Goal: Communication & Community: Answer question/provide support

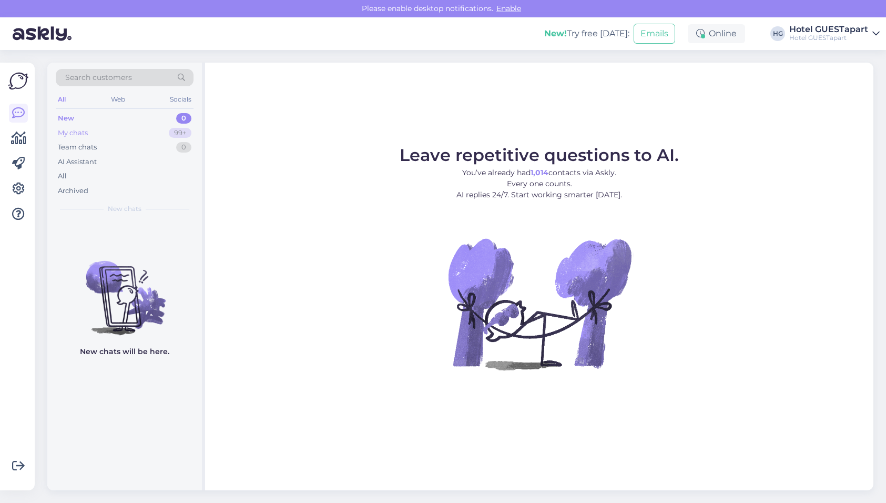
click at [128, 131] on div "My chats 99+" at bounding box center [125, 133] width 138 height 15
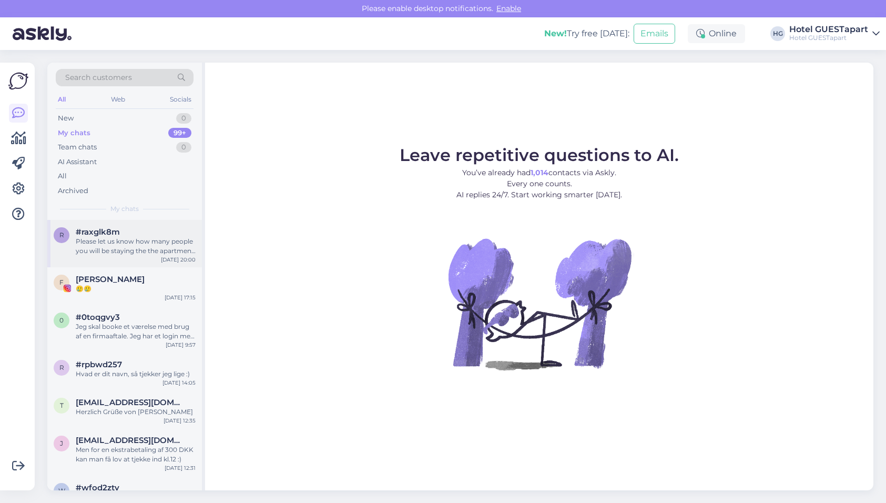
click at [117, 245] on div "Please let us know how many people you will be staying the the apartment when y…" at bounding box center [136, 246] width 120 height 19
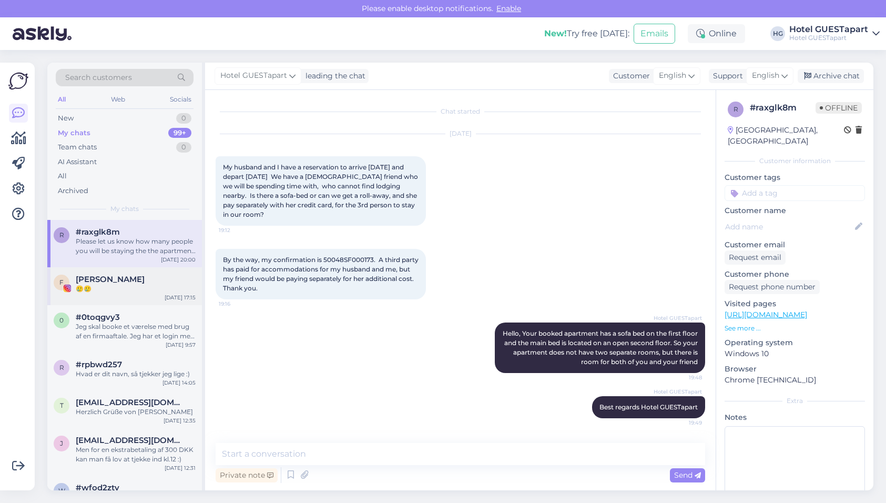
scroll to position [117, 0]
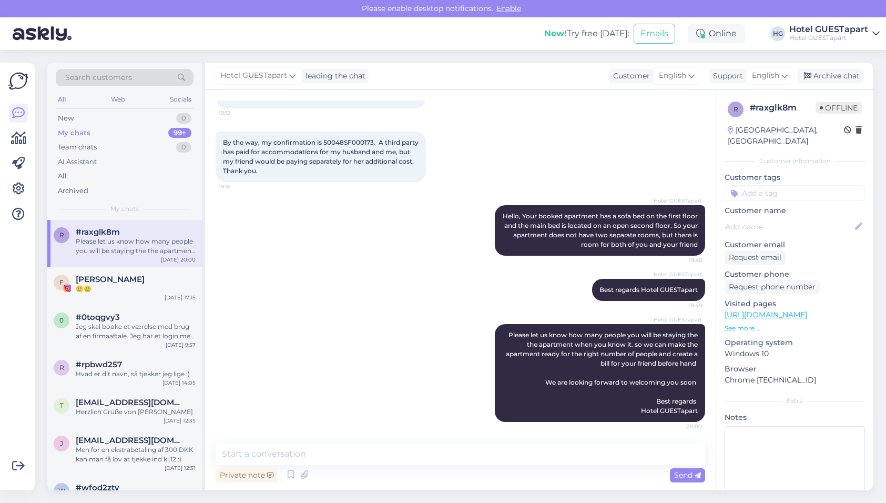
click at [134, 258] on div "r #raxglk8m Please let us know how many people you will be staying the the apar…" at bounding box center [124, 243] width 155 height 47
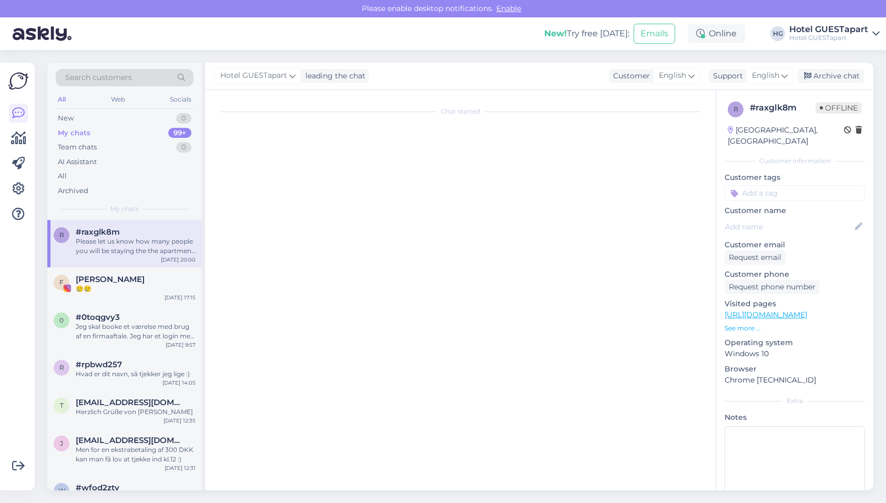
scroll to position [0, 0]
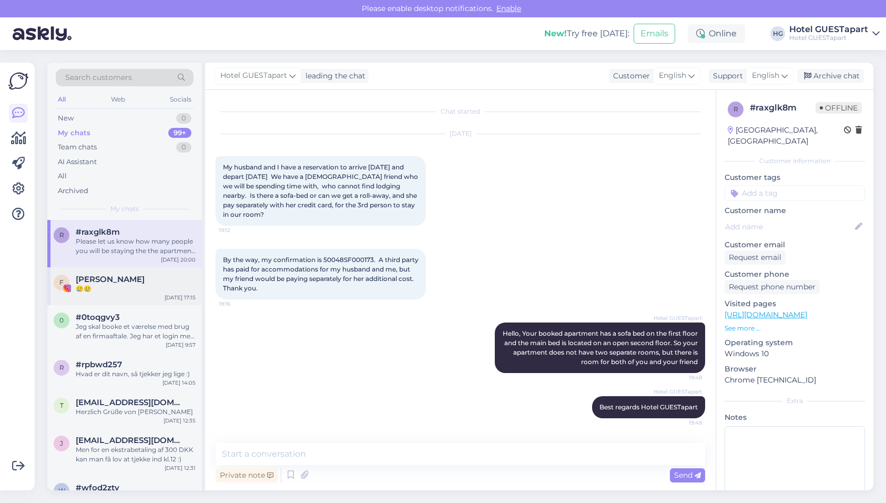
click at [139, 296] on div "F [PERSON_NAME] 🥲🥲 [DATE] 17:15" at bounding box center [124, 286] width 155 height 38
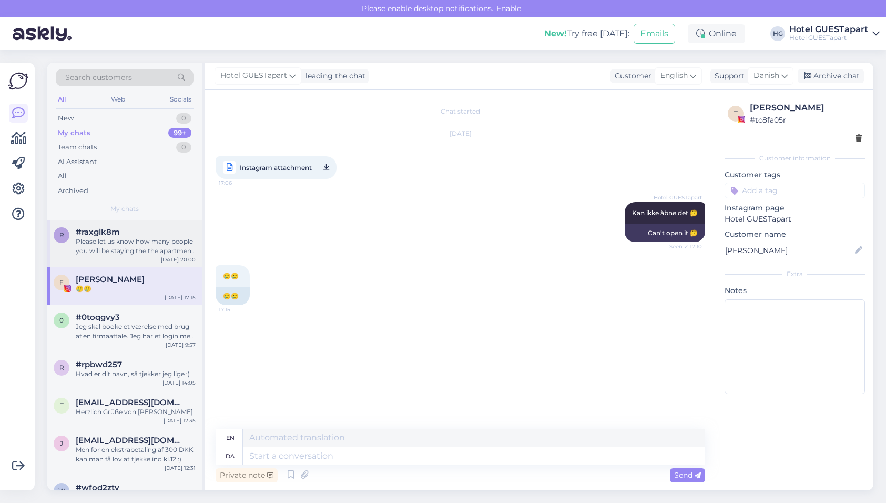
click at [135, 244] on div "Please let us know how many people you will be staying the the apartment when y…" at bounding box center [136, 246] width 120 height 19
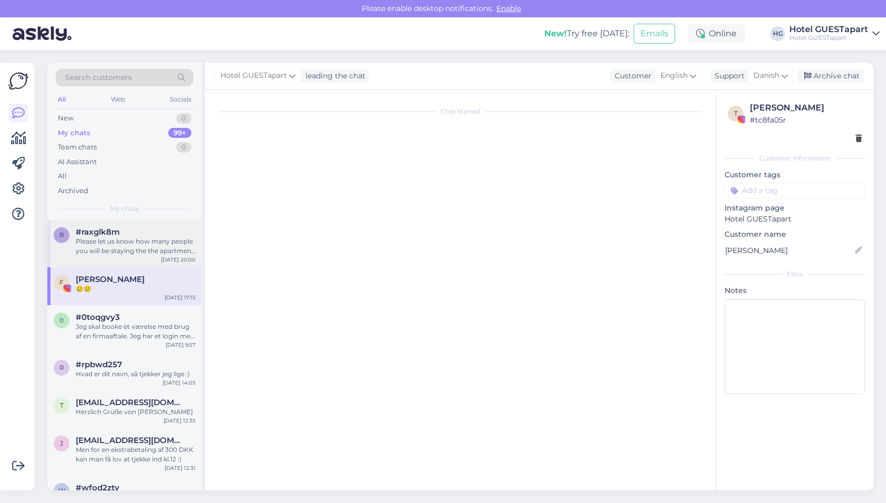
scroll to position [117, 0]
